Goal: Transaction & Acquisition: Purchase product/service

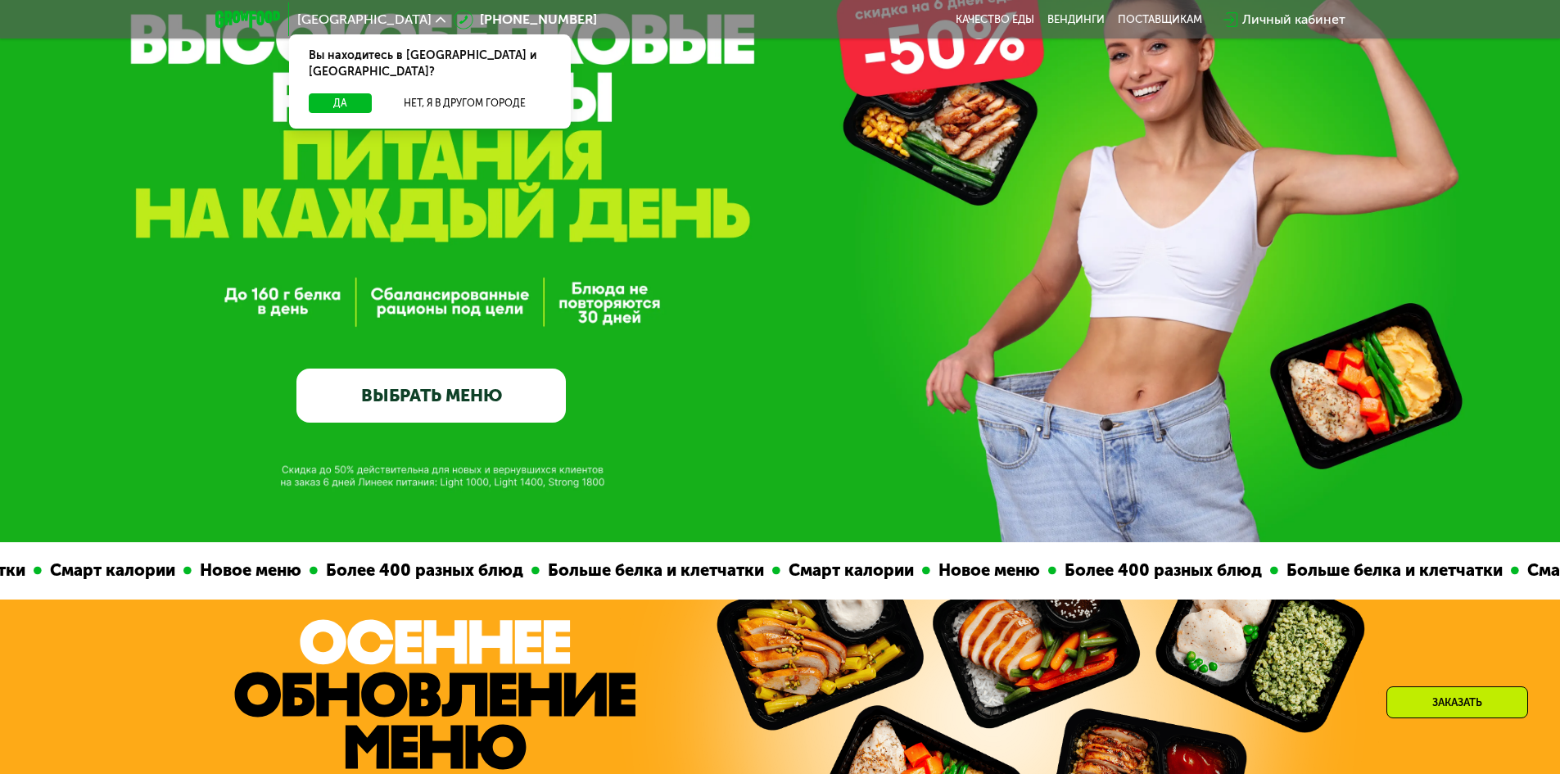
scroll to position [164, 0]
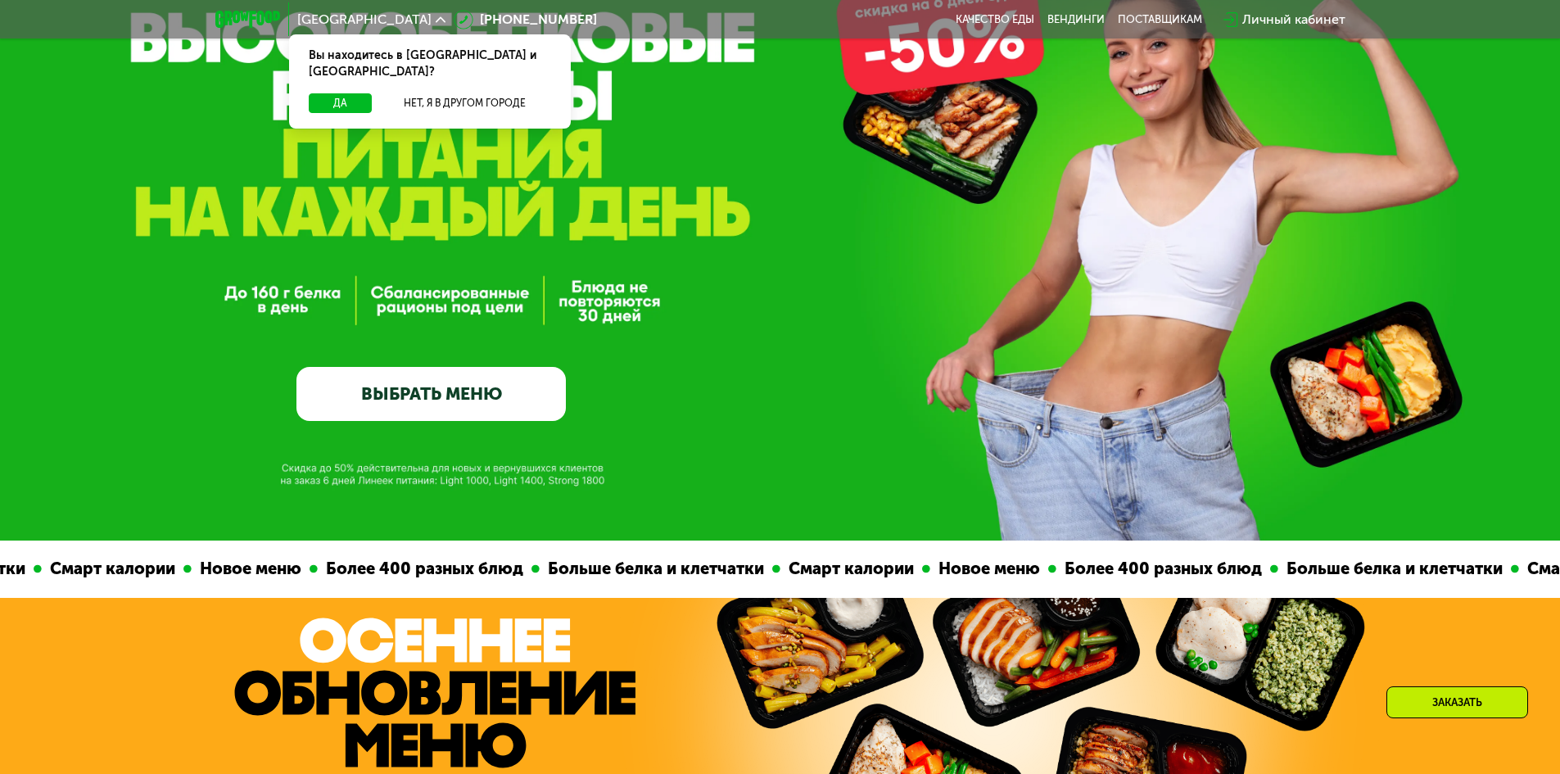
click at [469, 399] on link "ВЫБРАТЬ МЕНЮ" at bounding box center [430, 394] width 269 height 54
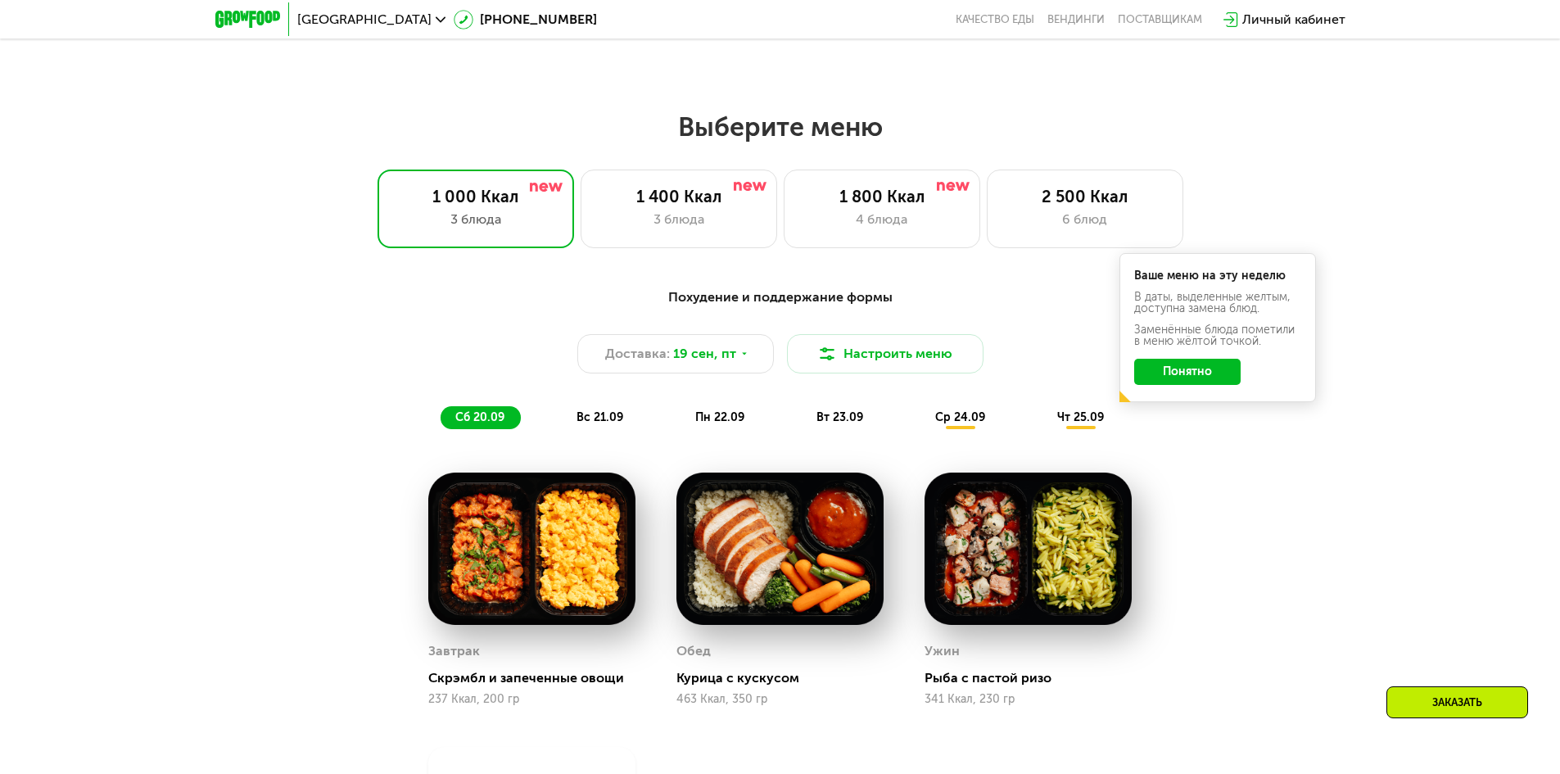
scroll to position [1357, 0]
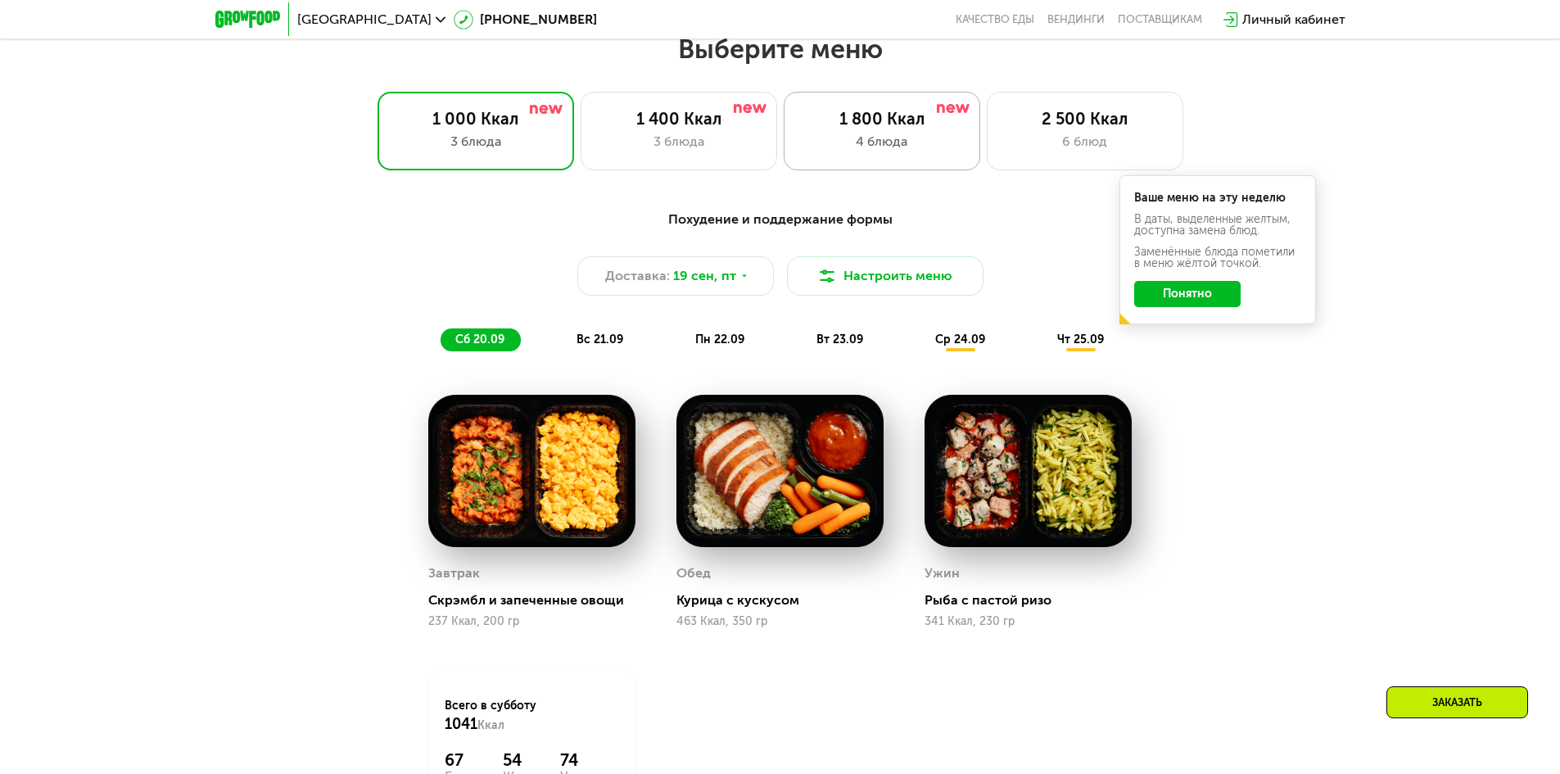
click at [871, 147] on div "4 блюда" at bounding box center [882, 142] width 162 height 20
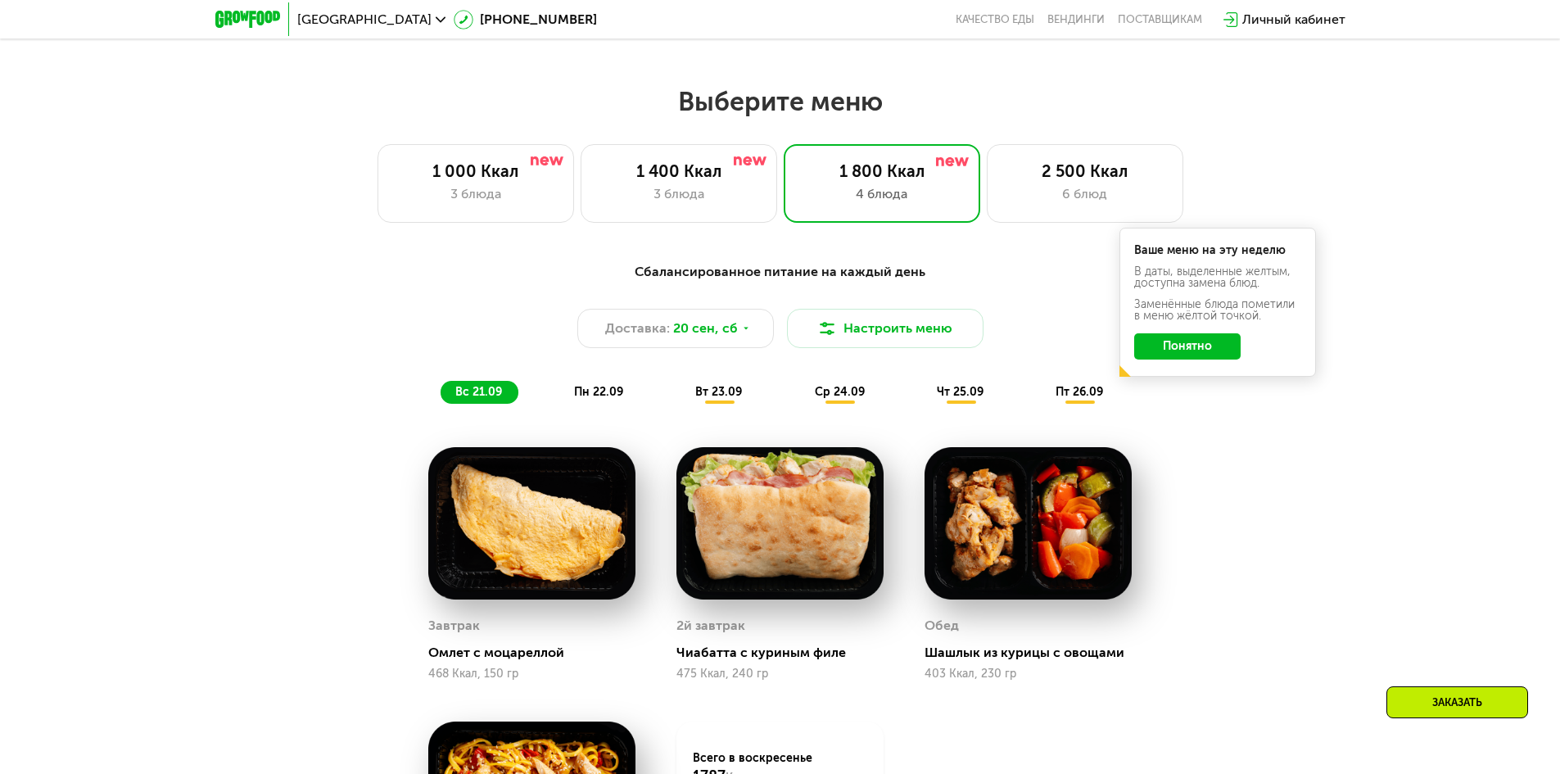
scroll to position [1276, 0]
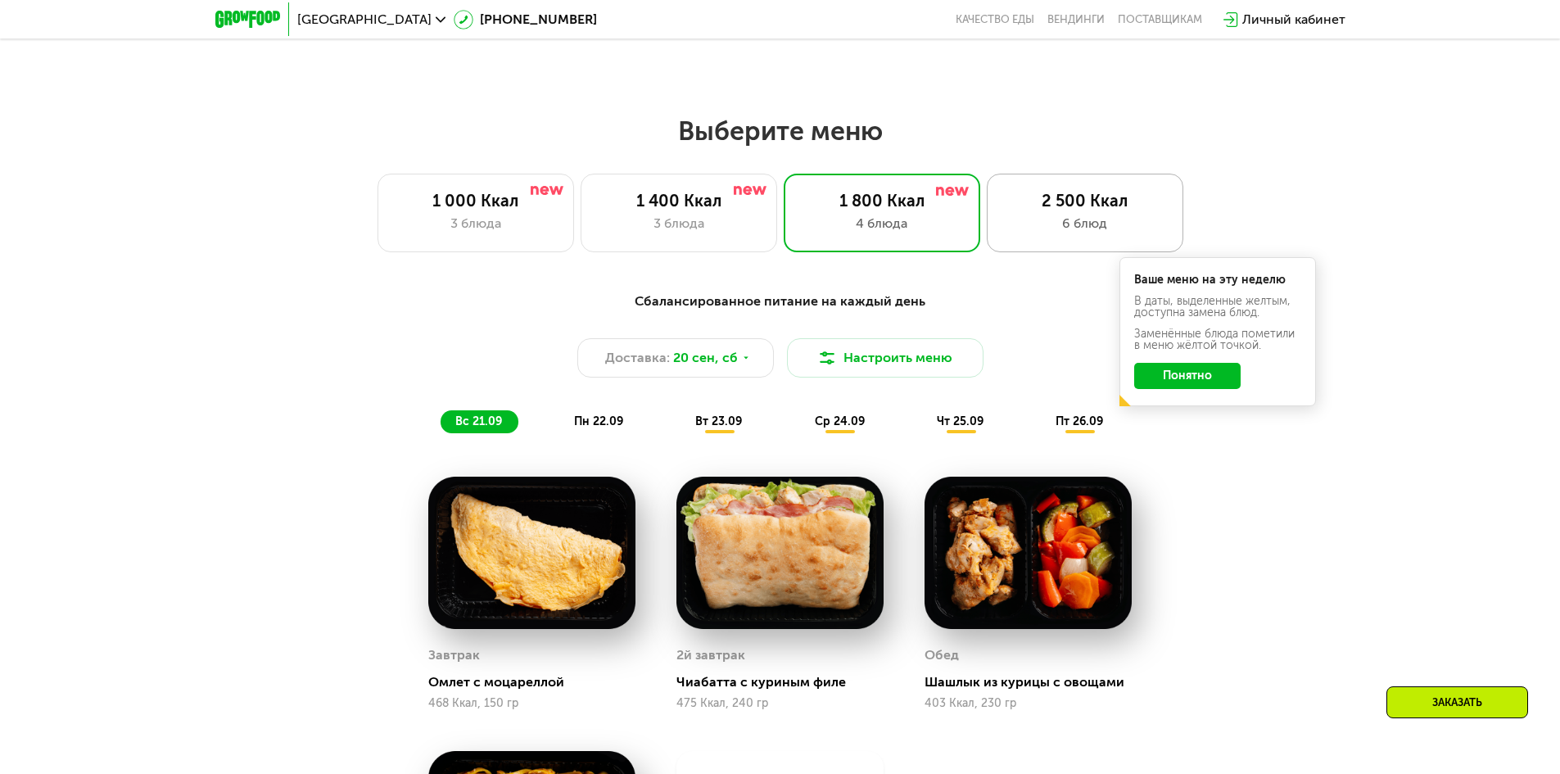
click at [1059, 224] on div "6 блюд" at bounding box center [1085, 224] width 162 height 20
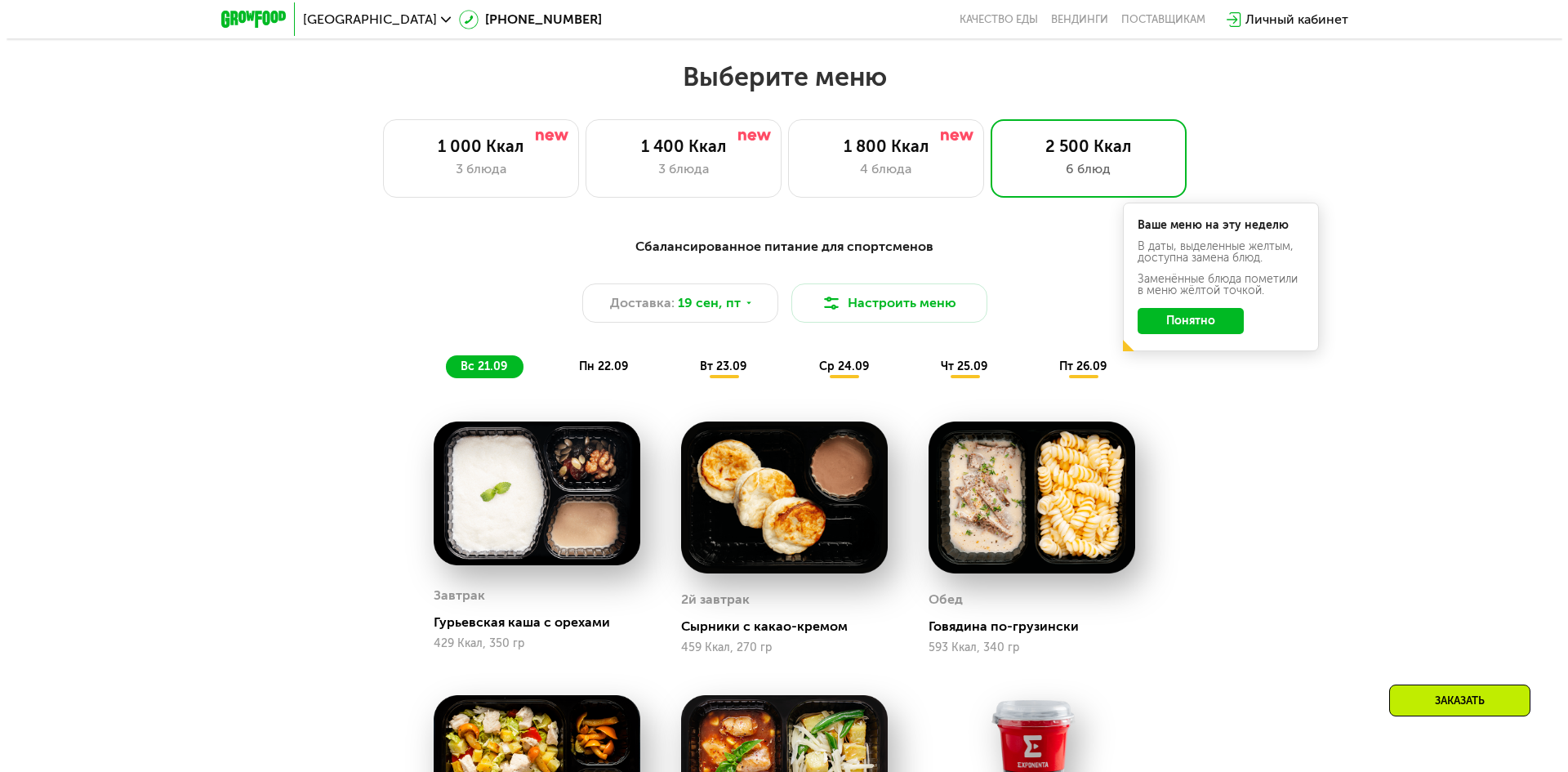
scroll to position [1353, 0]
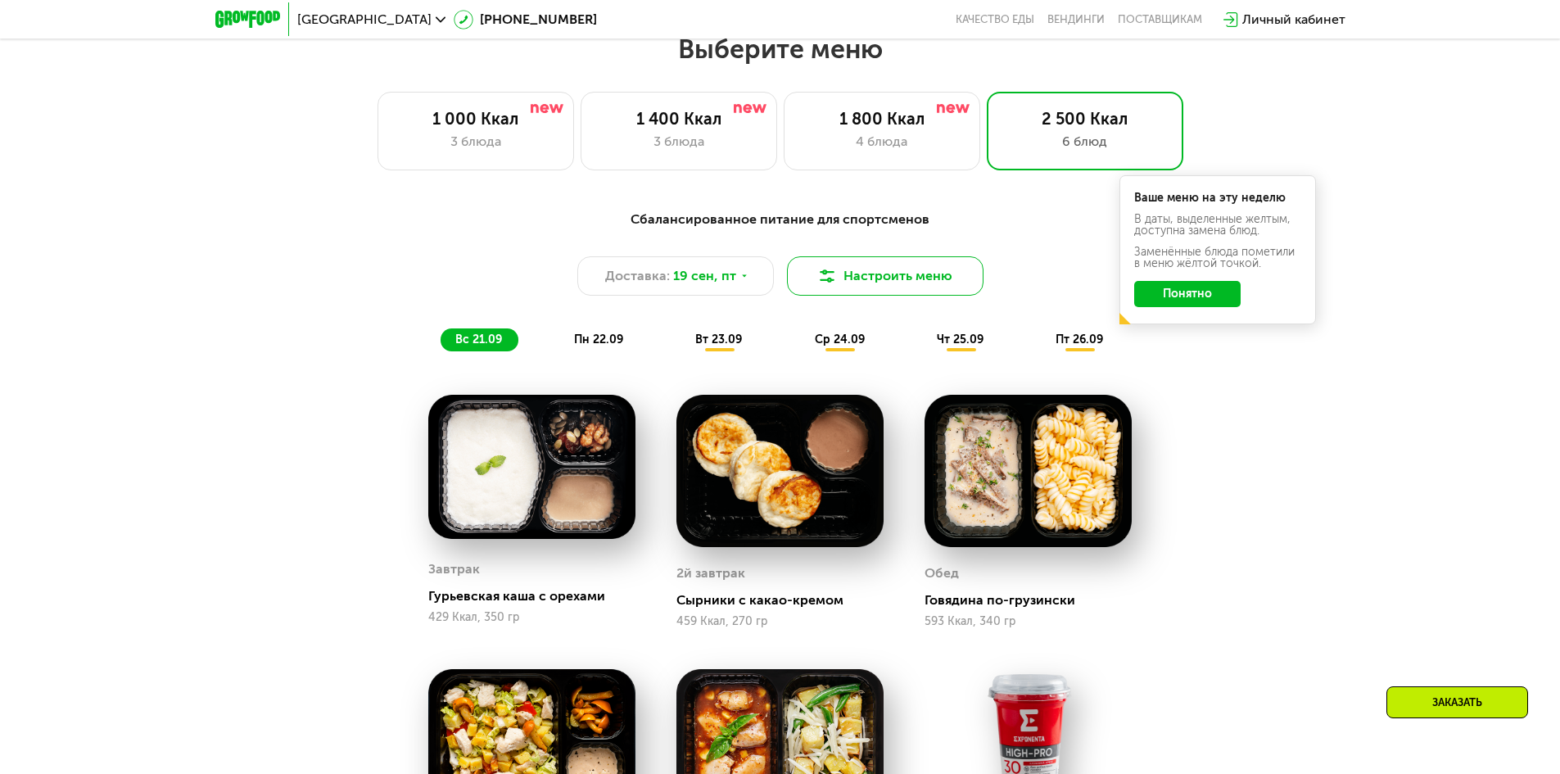
click at [891, 292] on button "Настроить меню" at bounding box center [885, 275] width 196 height 39
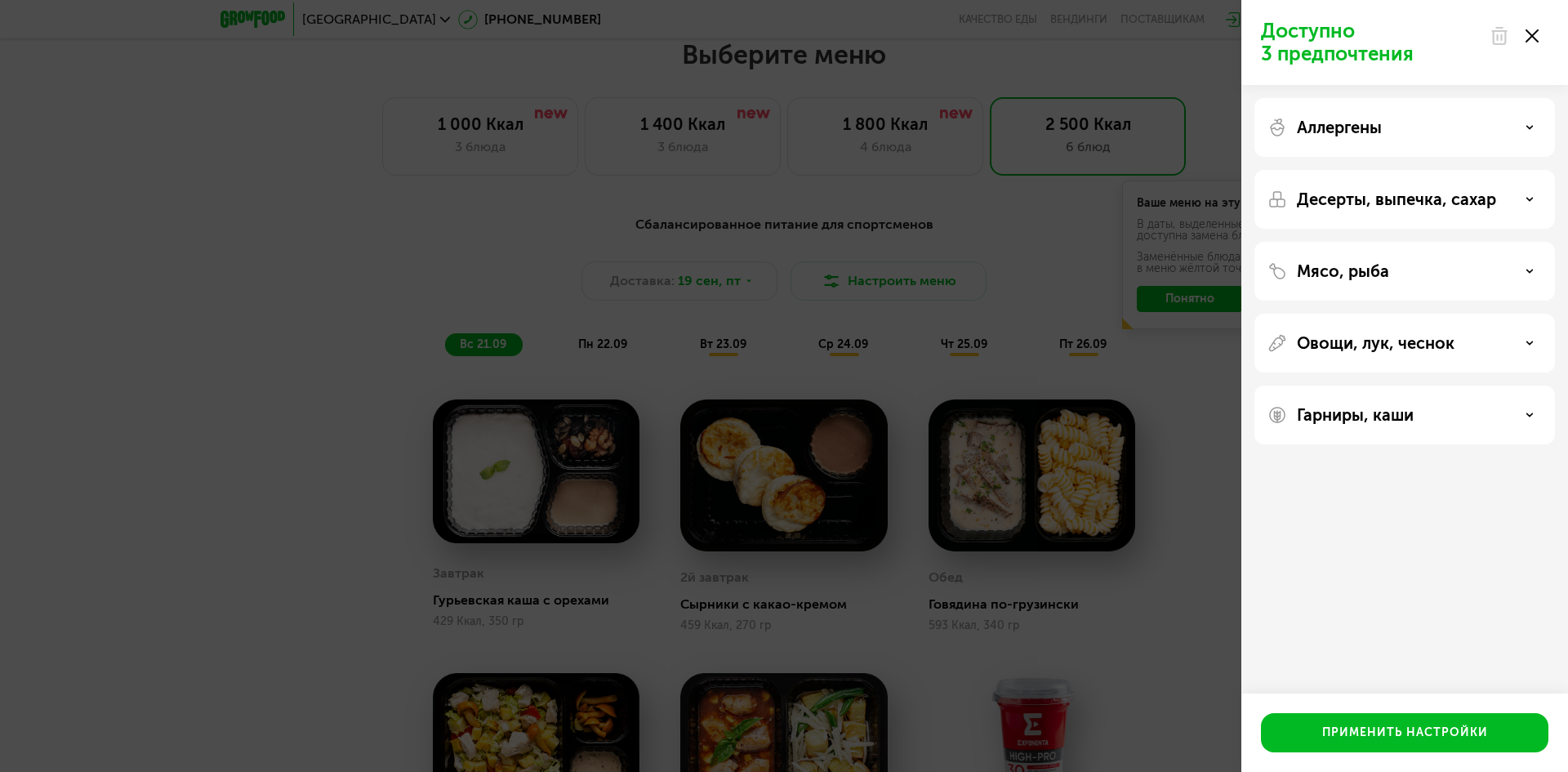
click at [1531, 123] on div "Аллергены" at bounding box center [1404, 128] width 274 height 20
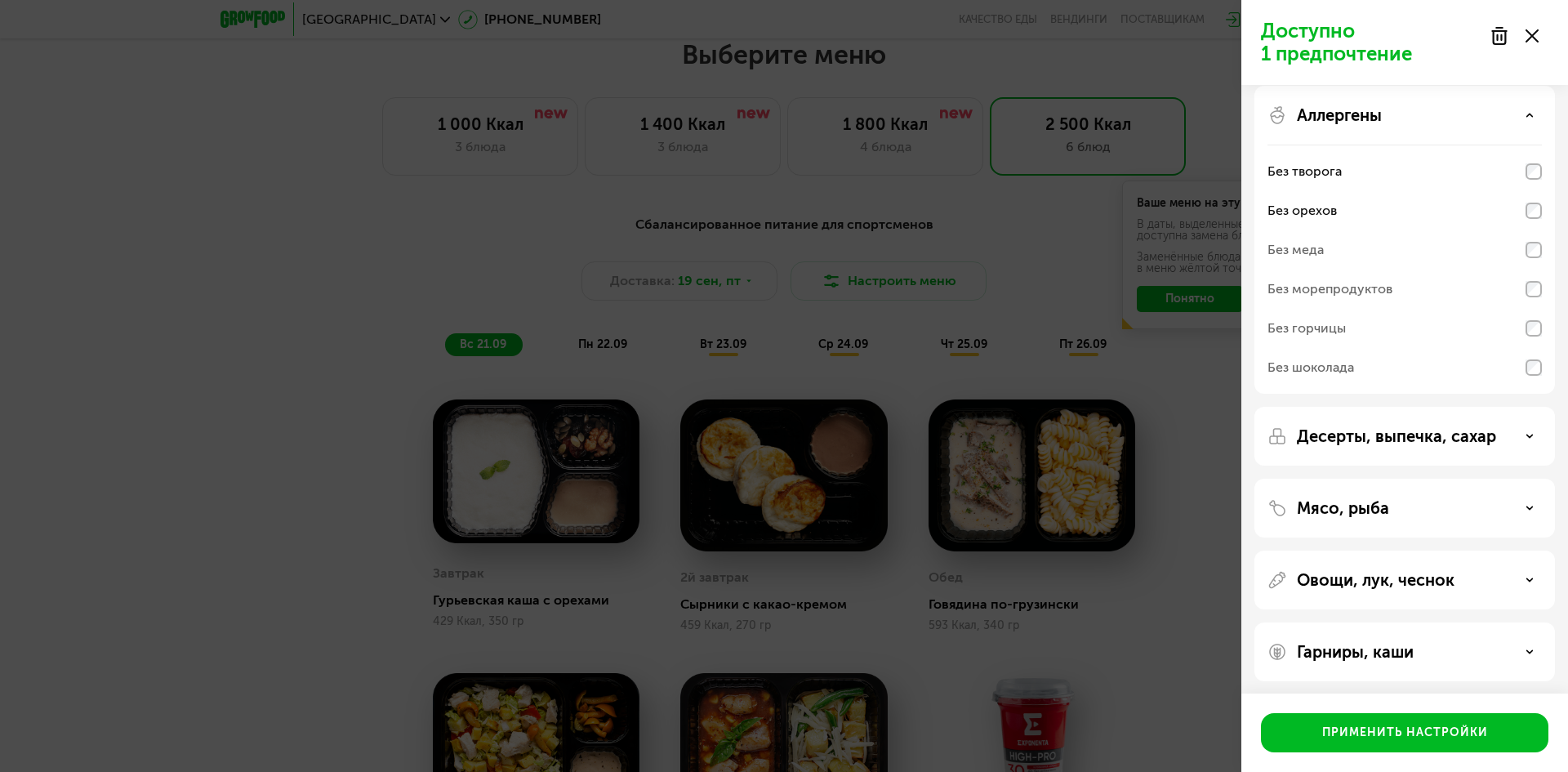
scroll to position [16, 0]
click at [1522, 494] on div "Мясо, рыба" at bounding box center [1404, 504] width 300 height 59
click at [1524, 504] on div "Мясо, рыба" at bounding box center [1404, 504] width 274 height 20
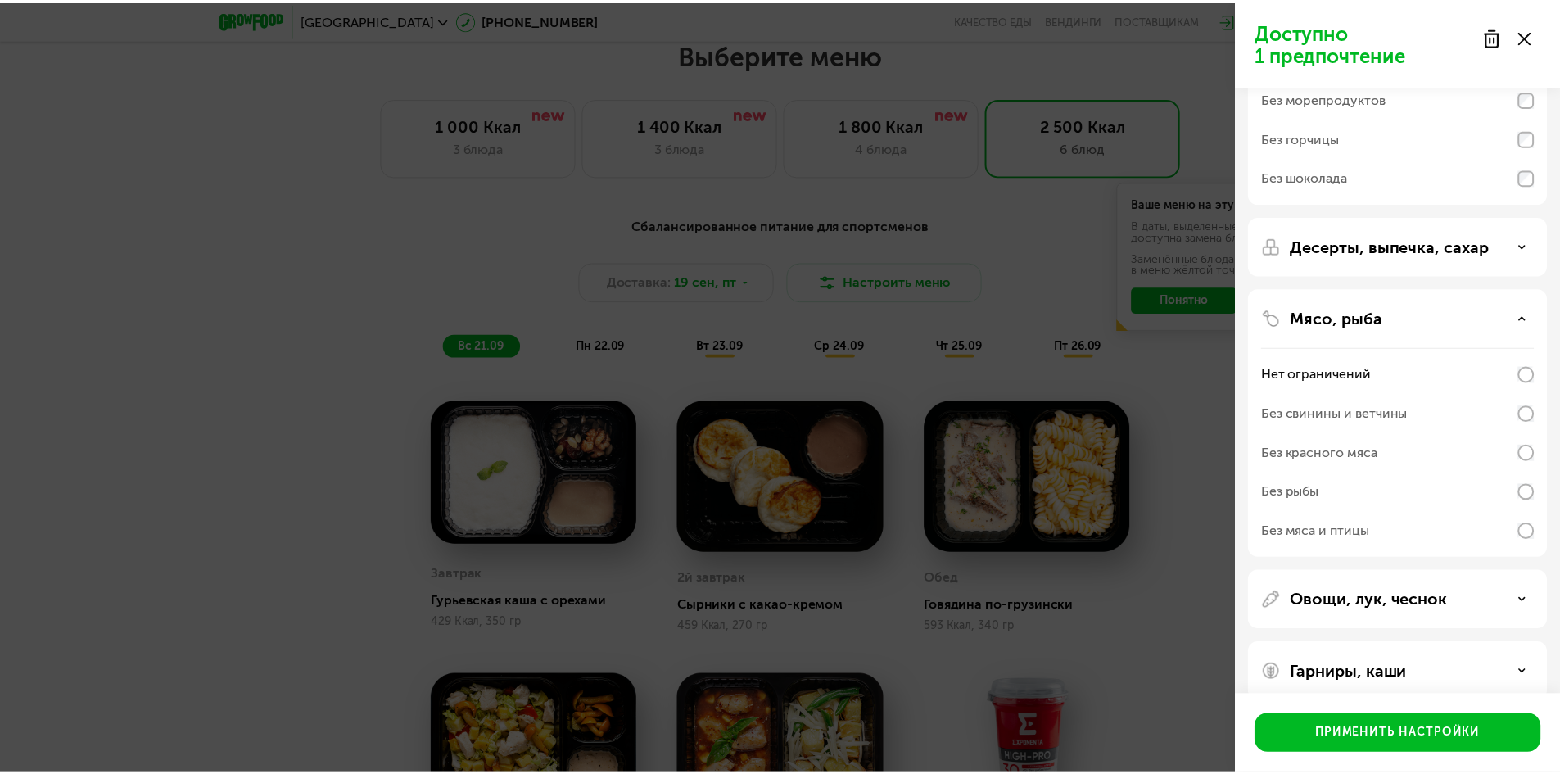
scroll to position [227, 0]
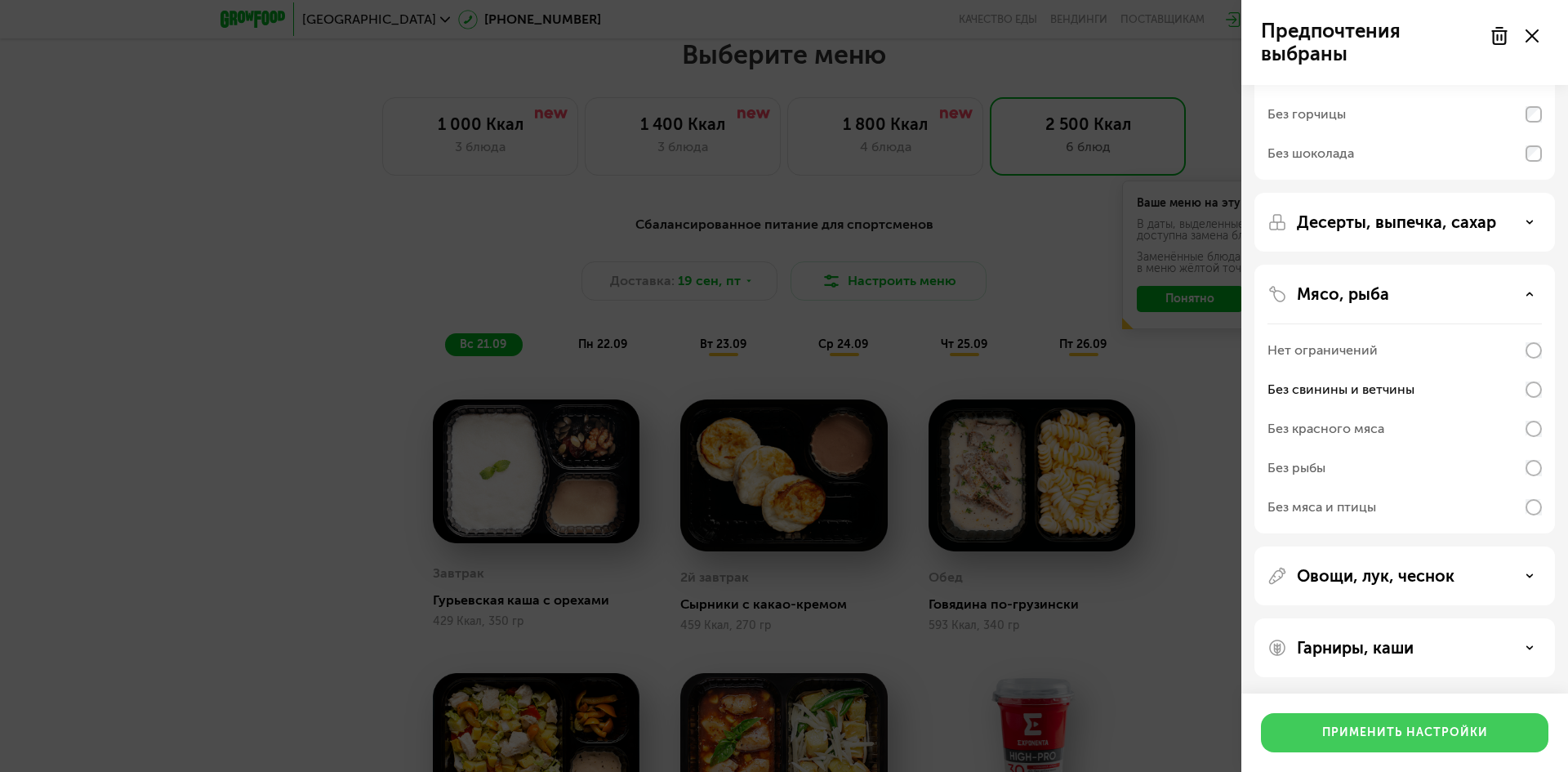
click at [1422, 725] on div "Применить настройки" at bounding box center [1405, 732] width 166 height 16
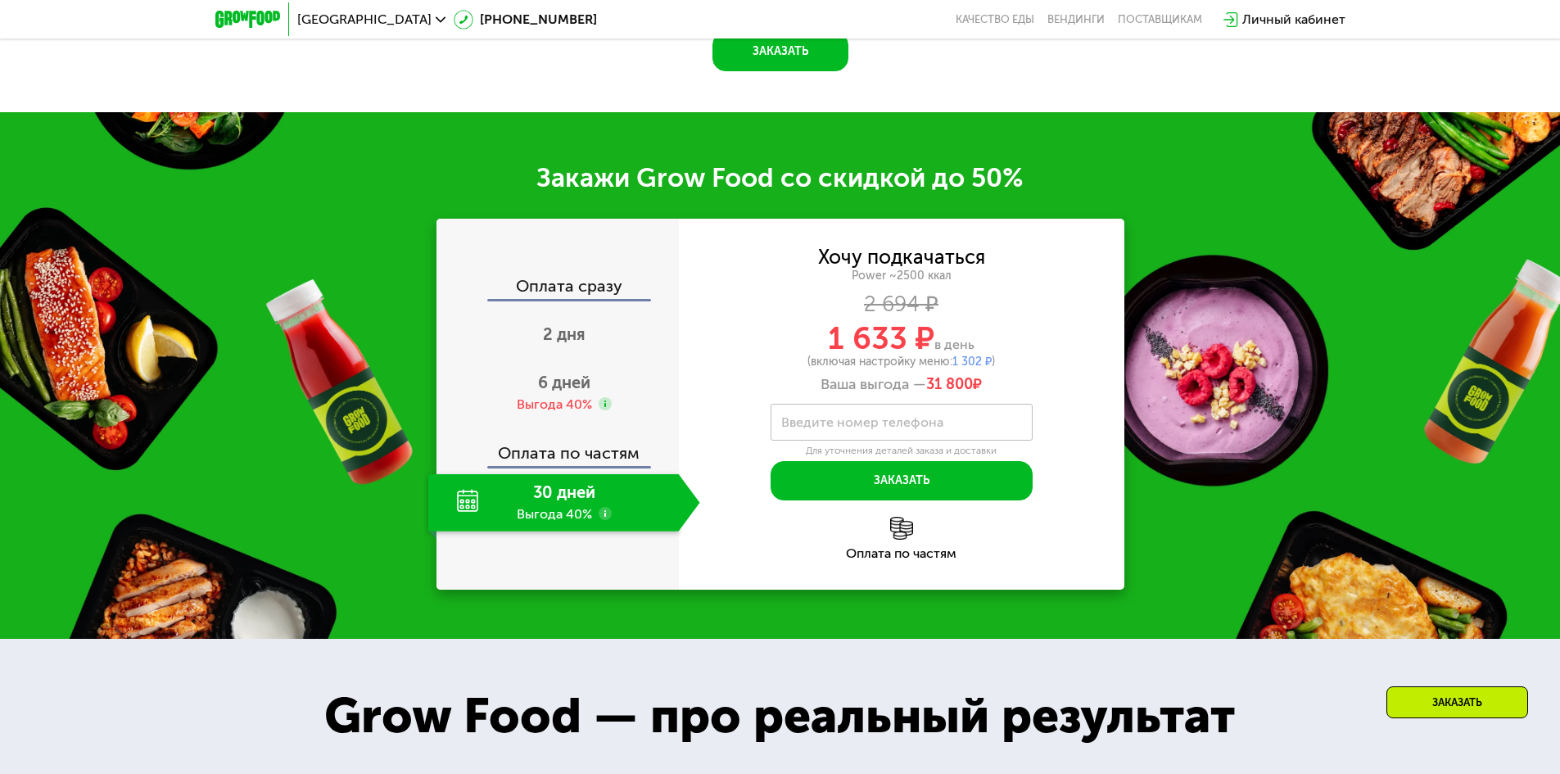
scroll to position [2504, 0]
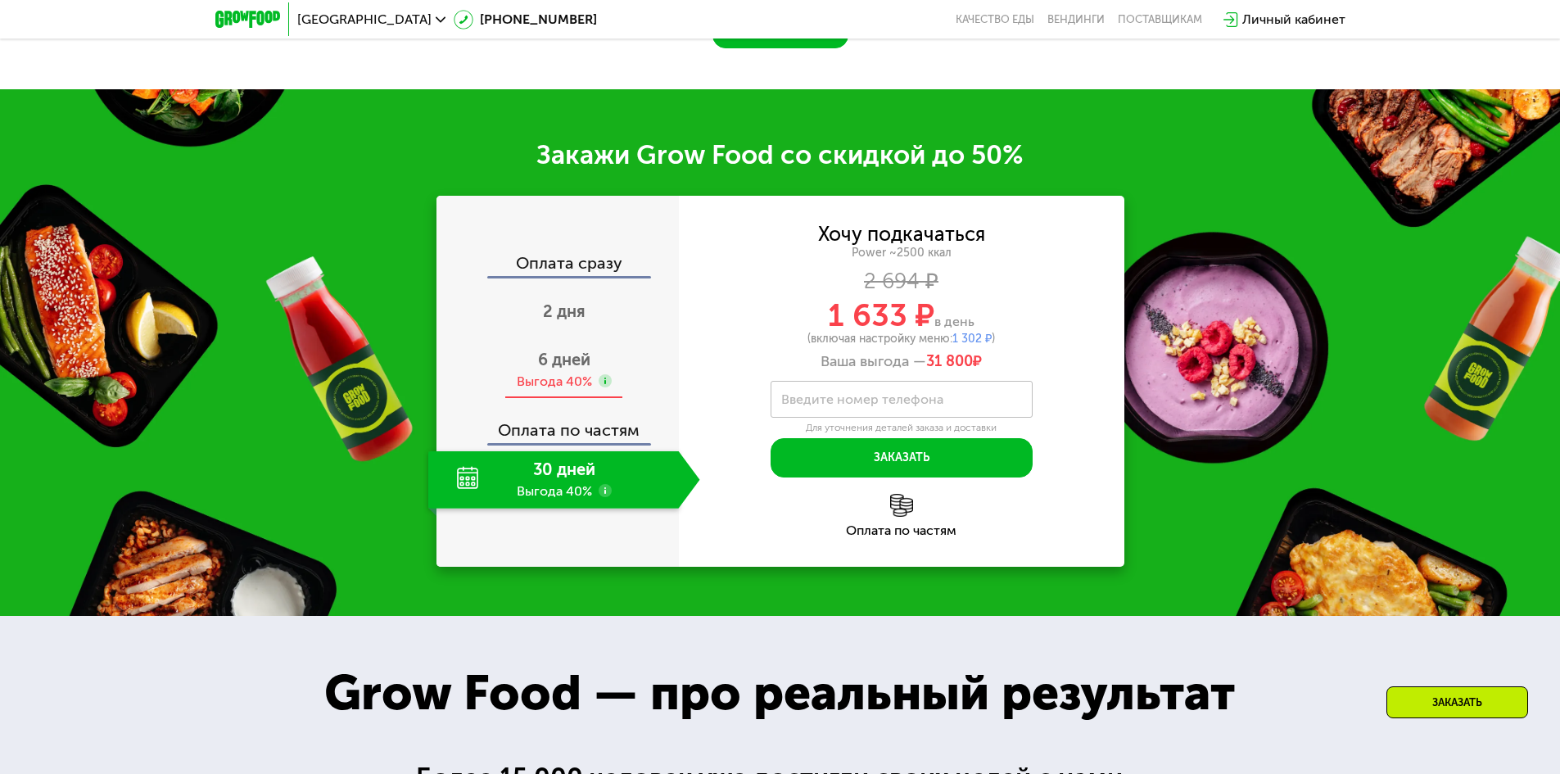
click at [572, 391] on div "Выгода 40%" at bounding box center [554, 382] width 75 height 18
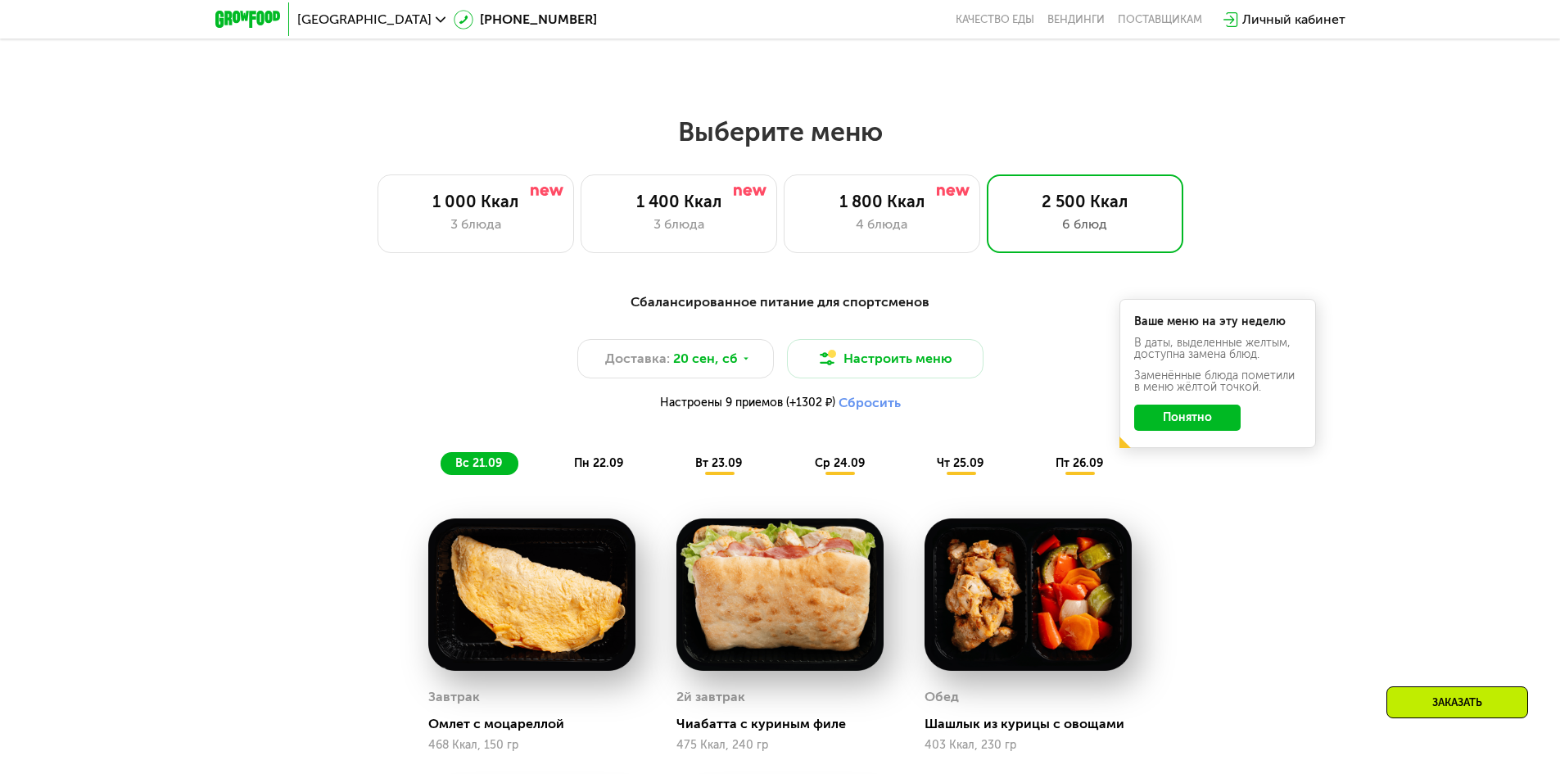
scroll to position [1276, 0]
click at [883, 230] on div "4 блюда" at bounding box center [882, 224] width 162 height 20
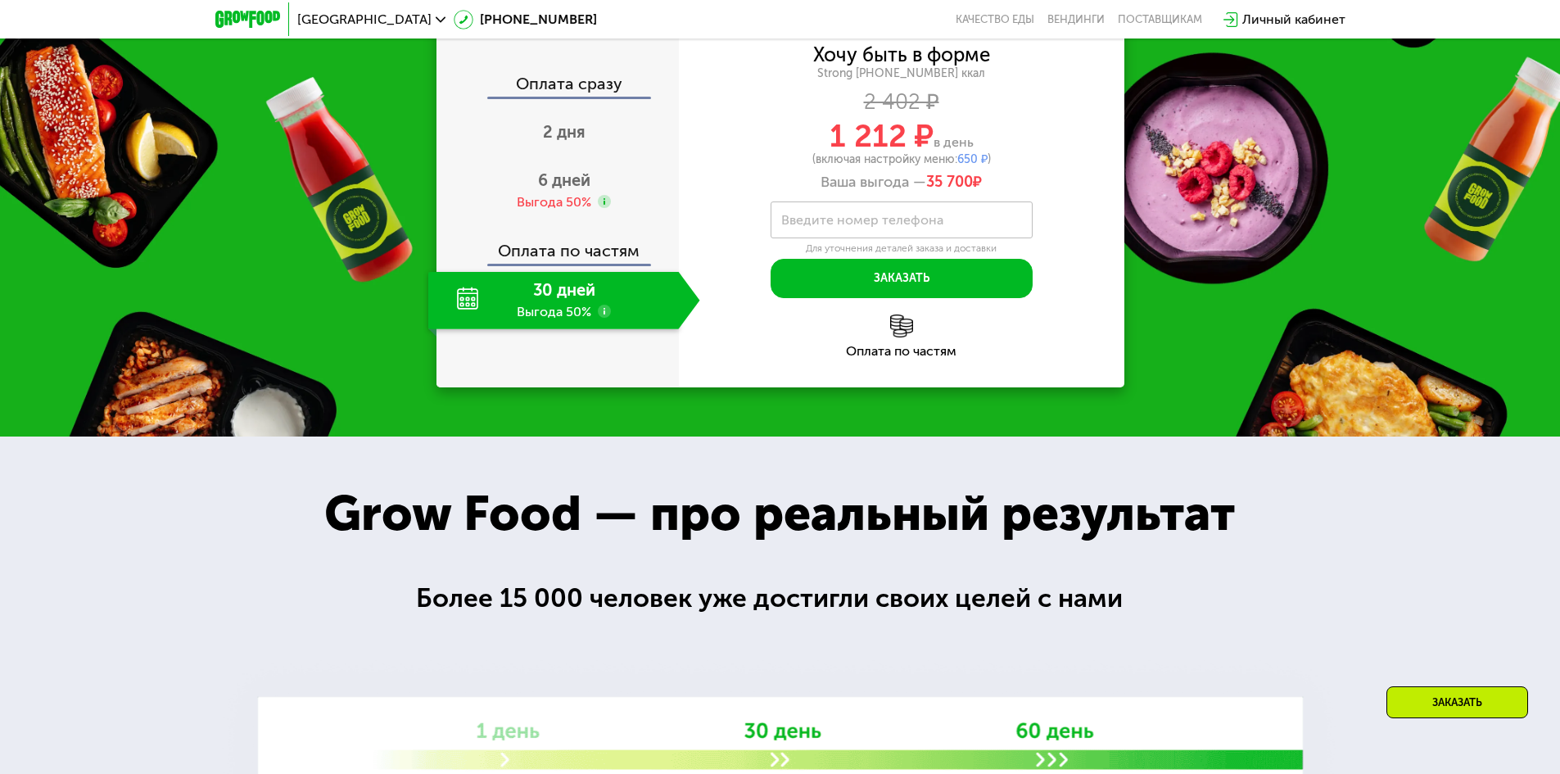
scroll to position [2504, 0]
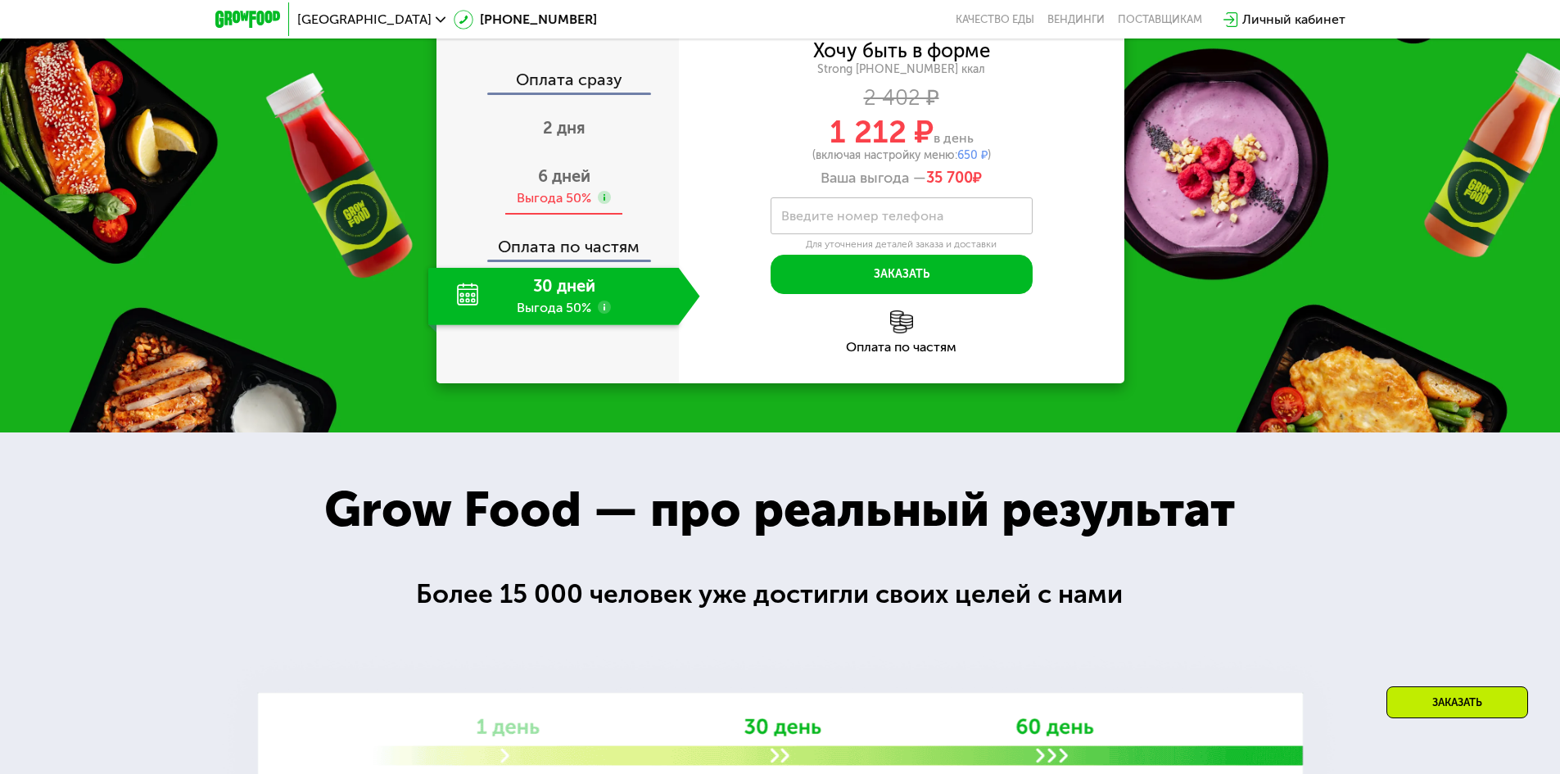
click at [568, 201] on div "Выгода 50%" at bounding box center [554, 198] width 75 height 18
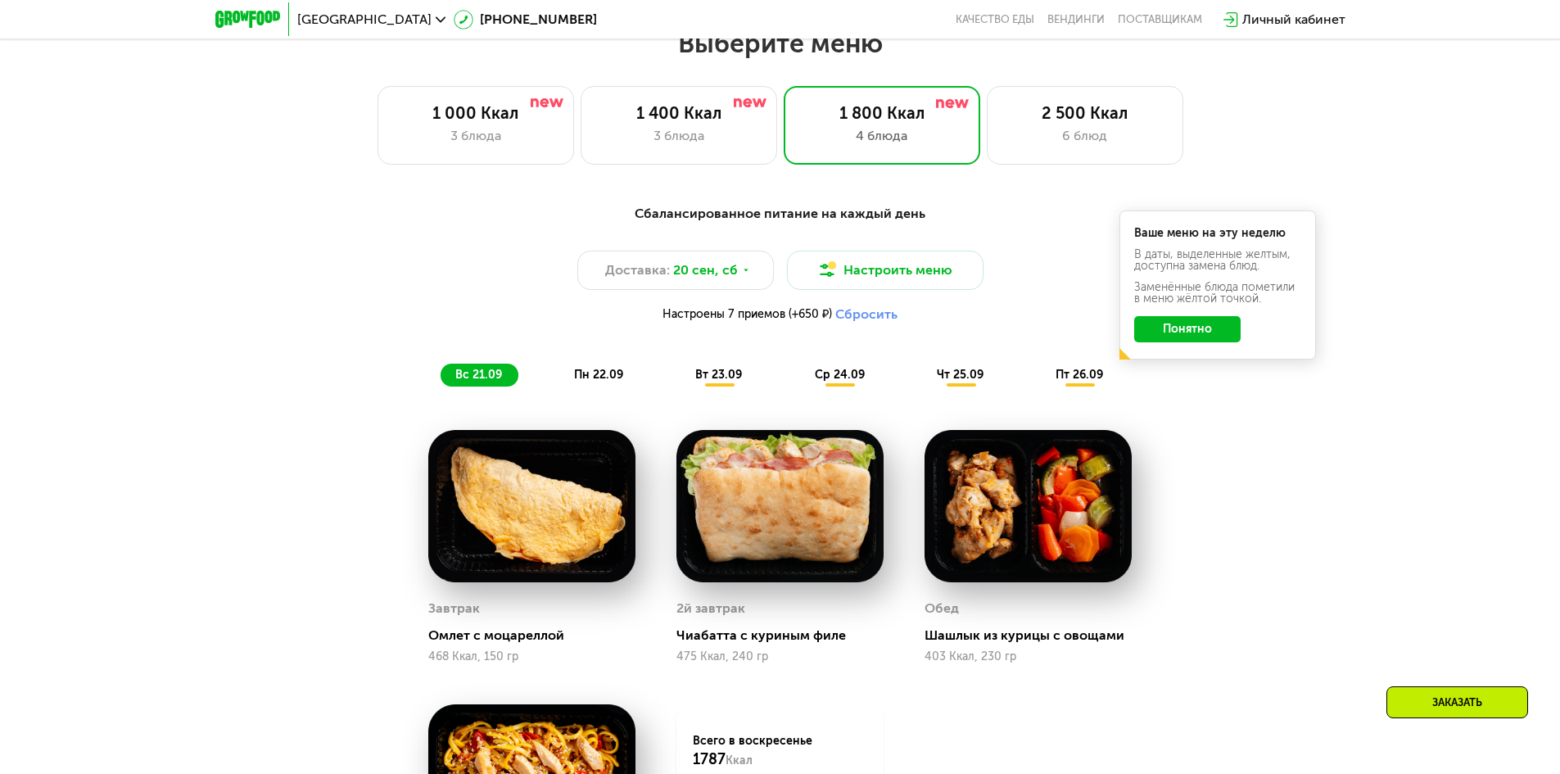
scroll to position [1357, 0]
